Goal: Book appointment/travel/reservation

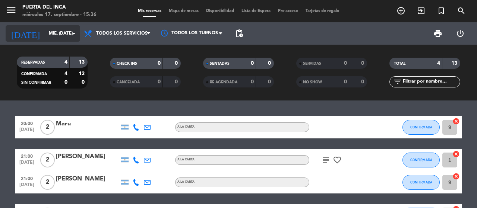
click at [45, 27] on input "mié. [DATE]" at bounding box center [74, 33] width 59 height 13
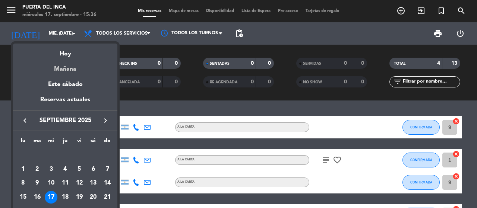
click at [73, 69] on div "Mañana" at bounding box center [65, 66] width 104 height 15
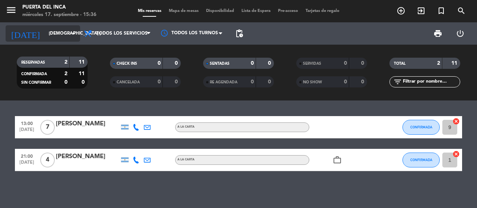
click at [54, 34] on input "[DEMOGRAPHIC_DATA] [DATE]" at bounding box center [74, 33] width 59 height 13
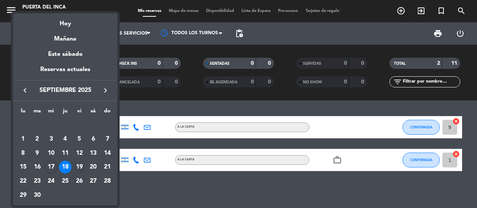
click at [82, 165] on div "19" at bounding box center [79, 167] width 13 height 13
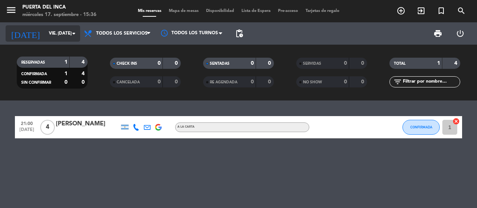
click at [48, 34] on input "vie. [DATE]" at bounding box center [74, 33] width 59 height 13
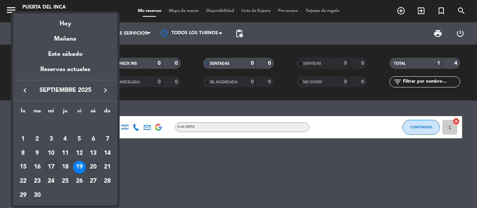
click at [94, 167] on div "20" at bounding box center [93, 167] width 13 height 13
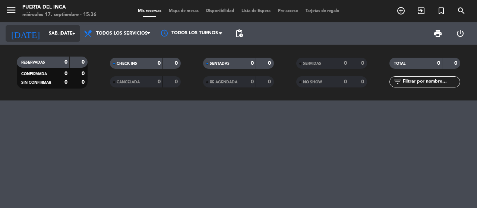
click at [69, 30] on icon "arrow_drop_down" at bounding box center [73, 33] width 9 height 9
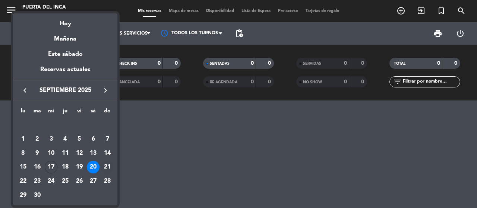
click at [105, 166] on div "21" at bounding box center [107, 167] width 13 height 13
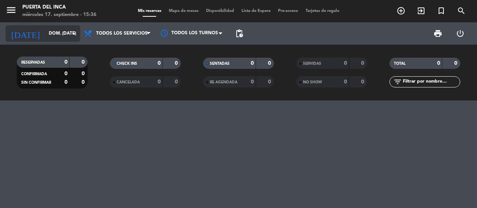
click at [66, 32] on input "dom. [DATE]" at bounding box center [74, 33] width 59 height 13
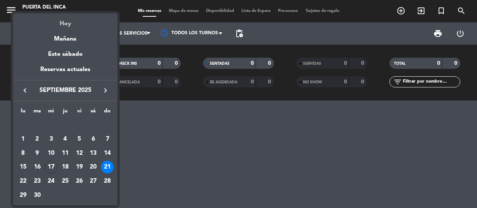
click at [78, 25] on div "Hoy" at bounding box center [65, 20] width 104 height 15
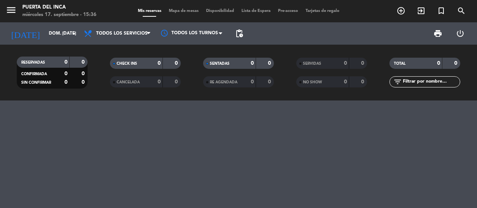
type input "mié. [DATE]"
